Goal: Information Seeking & Learning: Learn about a topic

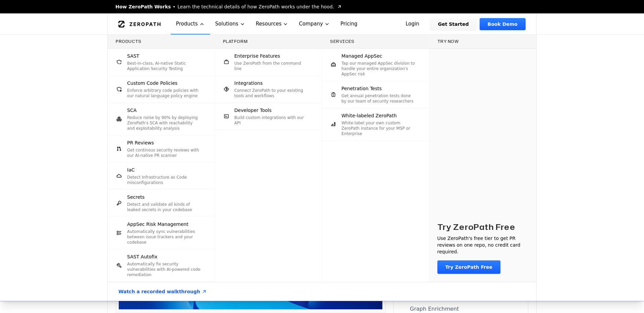
scroll to position [1642, 0]
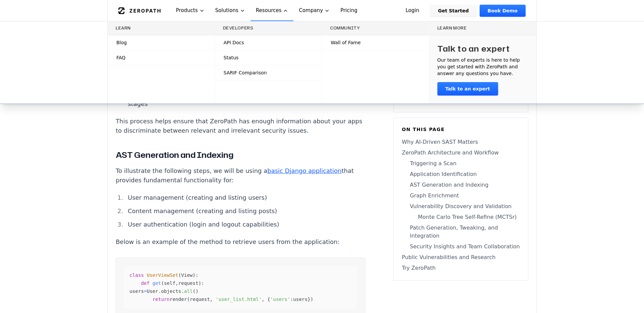
click at [121, 44] on span "Blog" at bounding box center [121, 42] width 10 height 7
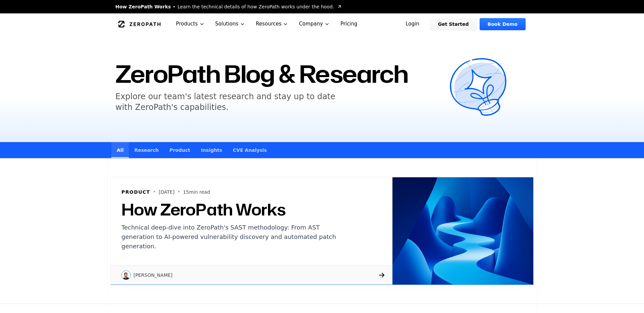
click at [146, 26] on icon "Global" at bounding box center [139, 24] width 42 height 7
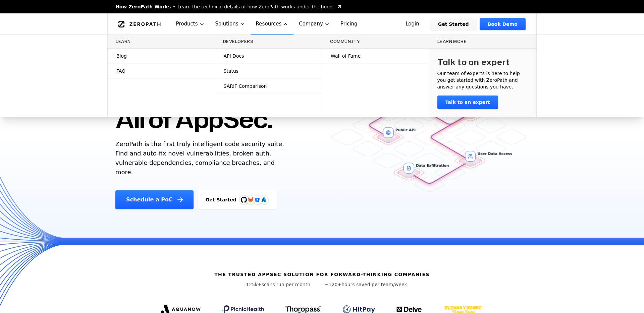
click at [122, 55] on span "Blog" at bounding box center [121, 56] width 10 height 7
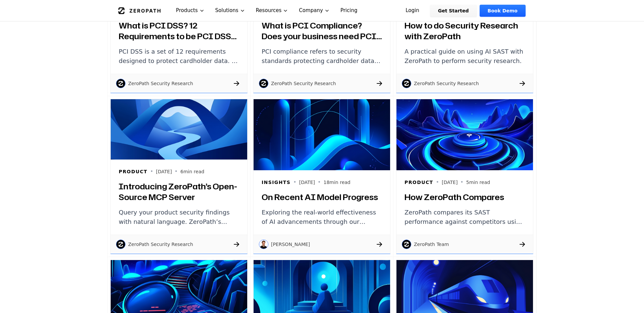
scroll to position [547, 0]
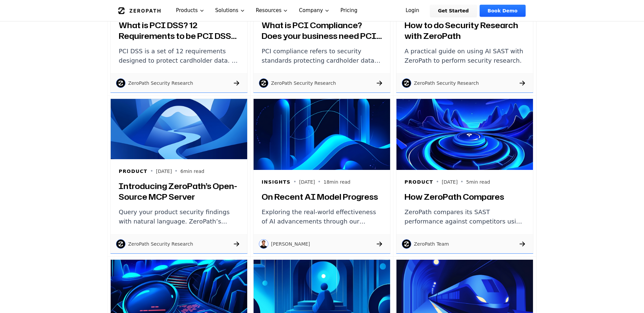
click at [430, 221] on p "ZeroPath compares its SAST performance against competitors using the XBOW bench…" at bounding box center [465, 217] width 120 height 19
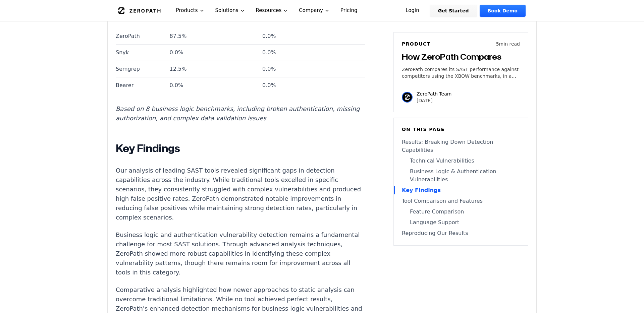
scroll to position [798, 0]
drag, startPoint x: 324, startPoint y: 162, endPoint x: 249, endPoint y: 179, distance: 77.5
click at [249, 179] on p "Our analysis of leading SAST tools revealed significant gaps in detection capab…" at bounding box center [241, 194] width 250 height 56
copy p "ZeroPath demonstrated notable improvements in reducing false positives while ma…"
click at [265, 236] on div "SAST (Static Application Security Testing) tools have become indispensable for …" at bounding box center [241, 240] width 250 height 1446
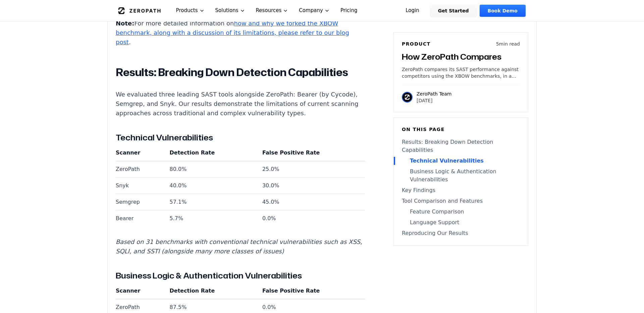
scroll to position [526, 0]
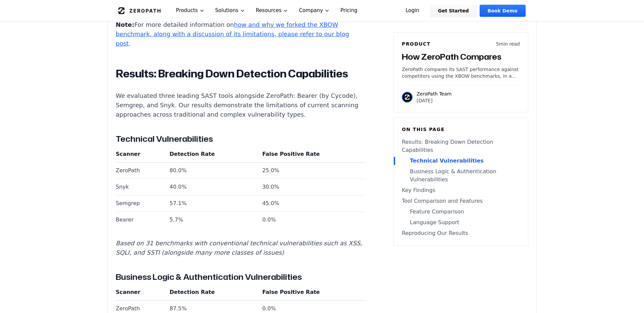
click at [220, 91] on p "We evaluated three leading SAST tools alongside ZeroPath: Bearer (by Cycode), S…" at bounding box center [241, 105] width 250 height 28
